Goal: Task Accomplishment & Management: Complete application form

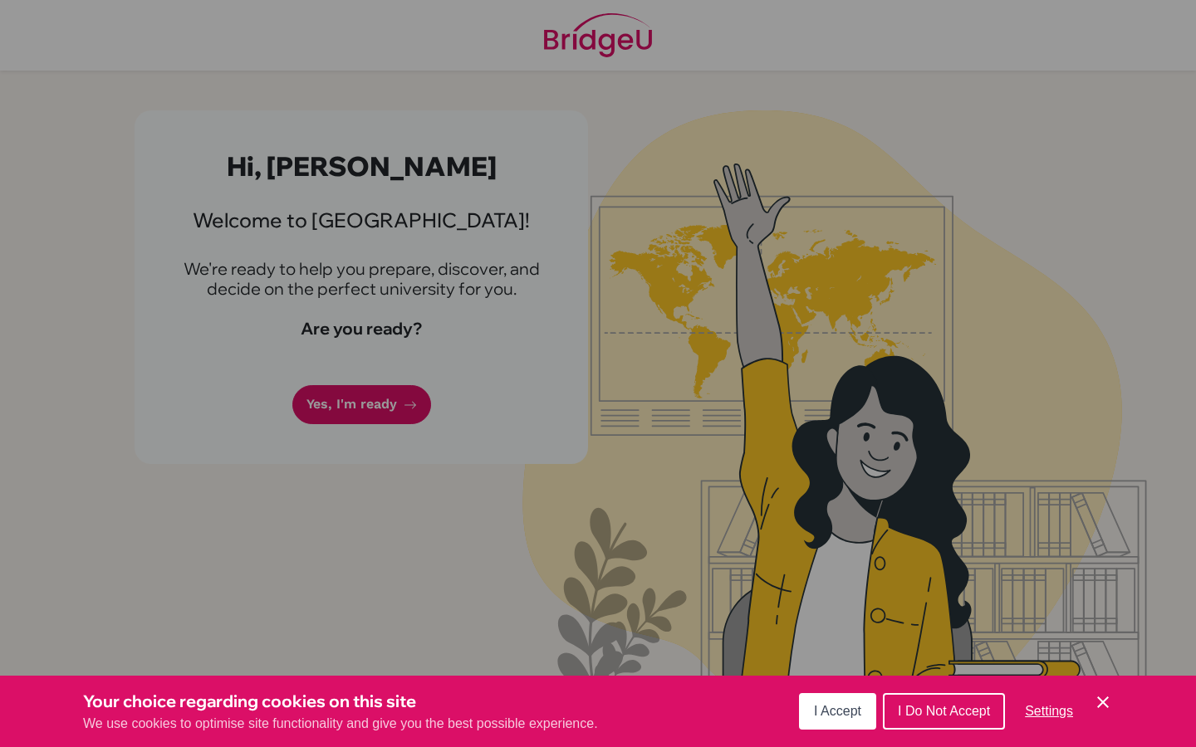
click at [806, 710] on button "I Accept" at bounding box center [837, 711] width 77 height 37
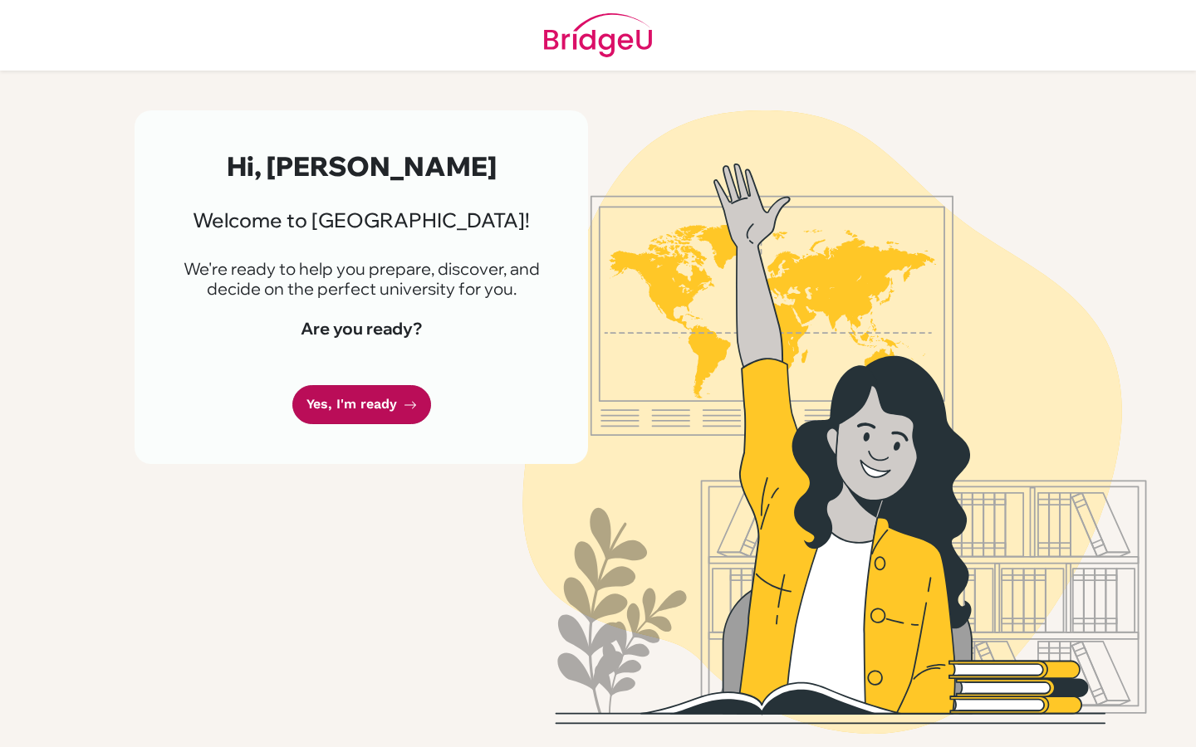
click at [328, 411] on link "Yes, I'm ready" at bounding box center [361, 404] width 139 height 39
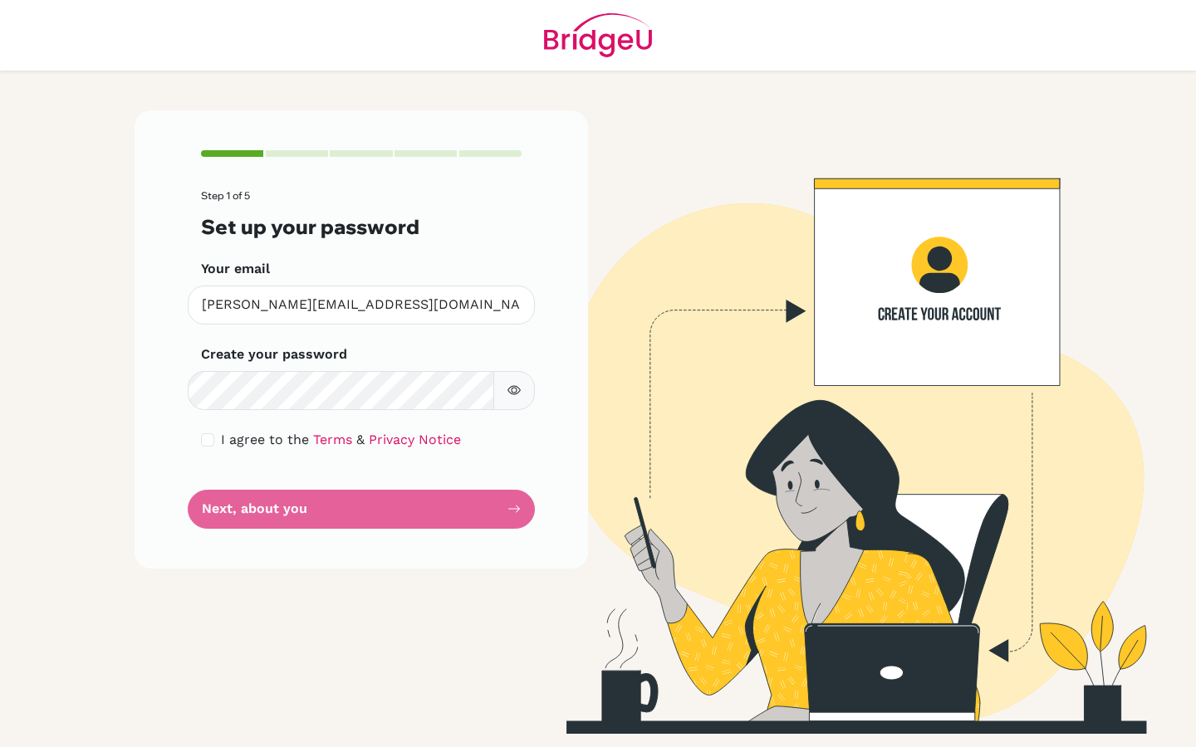
click at [328, 411] on form "Step 1 of 5 Set up your password Your email [PERSON_NAME][EMAIL_ADDRESS][DOMAIN…" at bounding box center [361, 359] width 321 height 338
click at [208, 438] on input "checkbox" at bounding box center [207, 440] width 13 height 13
checkbox input "true"
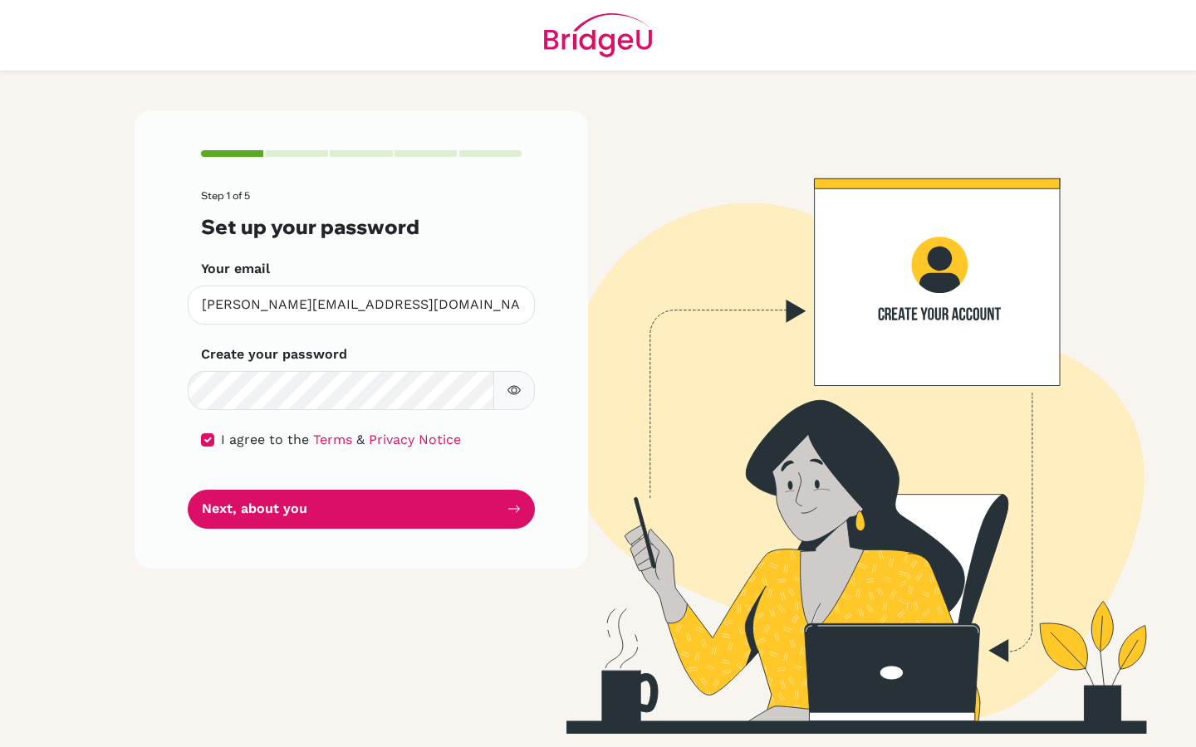
click at [504, 391] on button "button" at bounding box center [514, 390] width 42 height 39
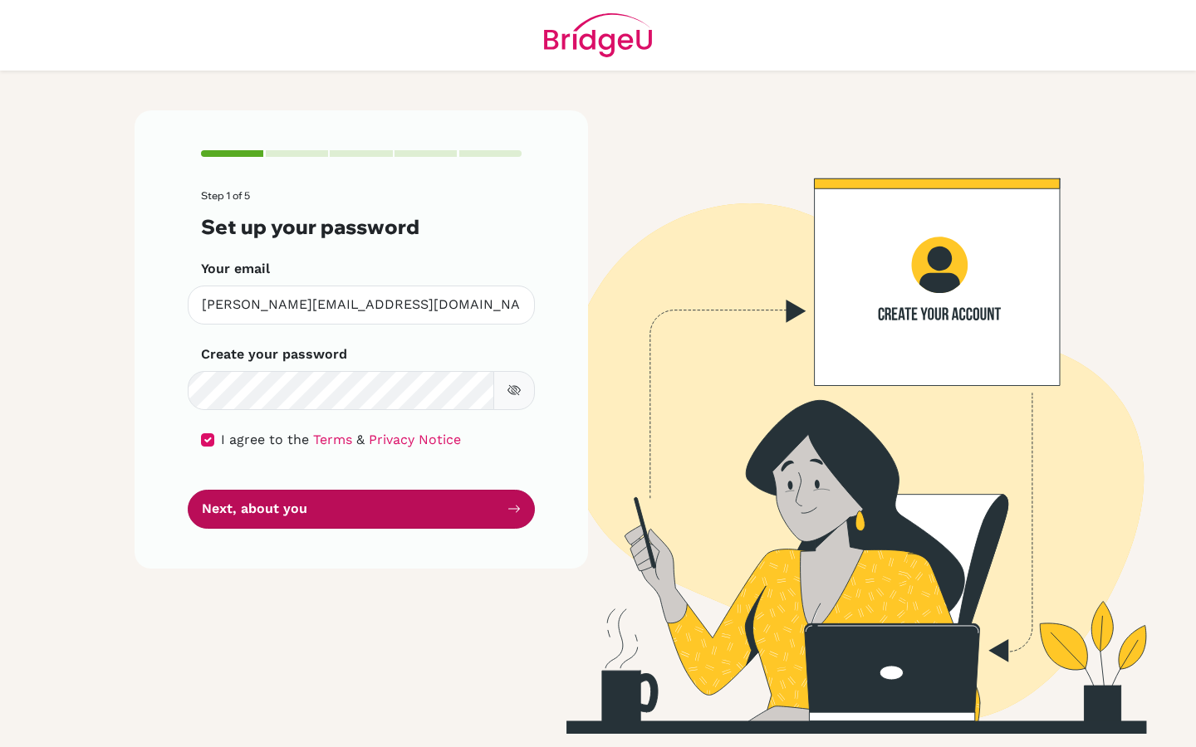
click at [508, 496] on button "Next, about you" at bounding box center [361, 509] width 347 height 39
click at [316, 508] on button "Next, about you" at bounding box center [361, 509] width 347 height 39
